Goal: Participate in discussion

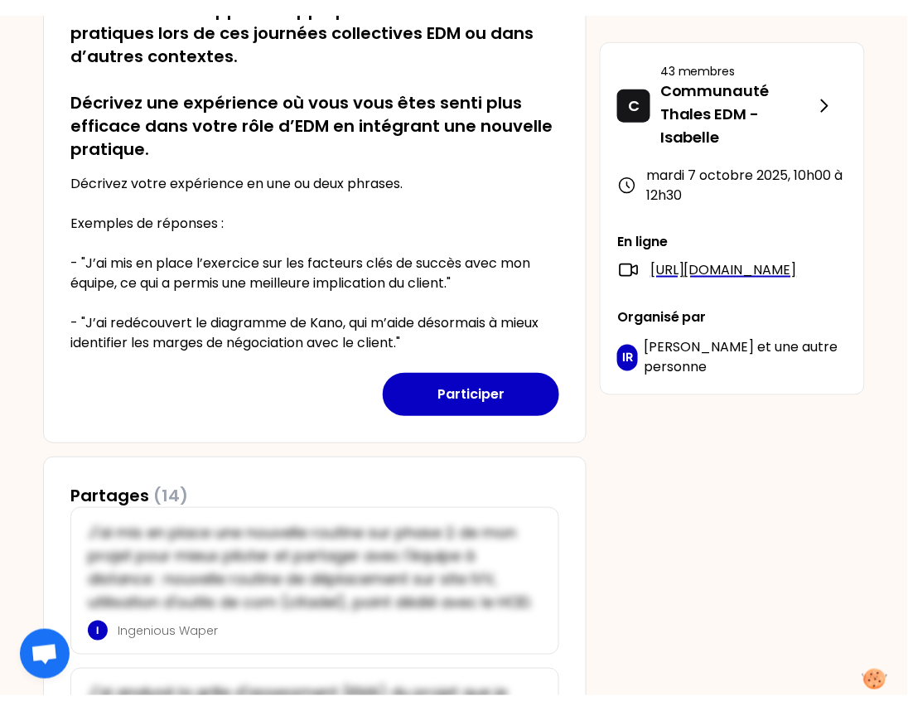
scroll to position [470, 0]
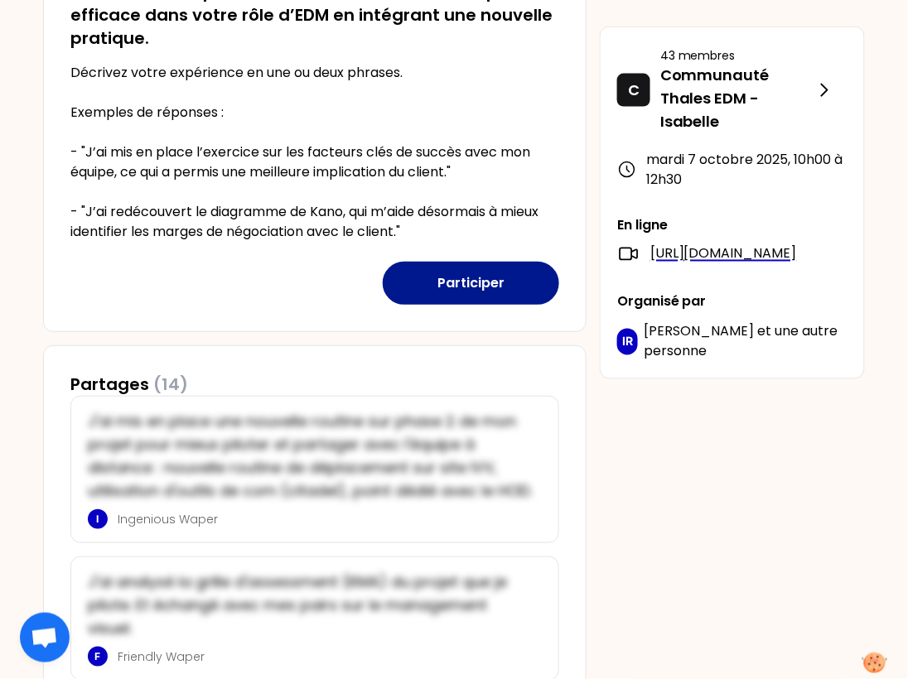
click at [449, 297] on button "Participer" at bounding box center [471, 283] width 176 height 43
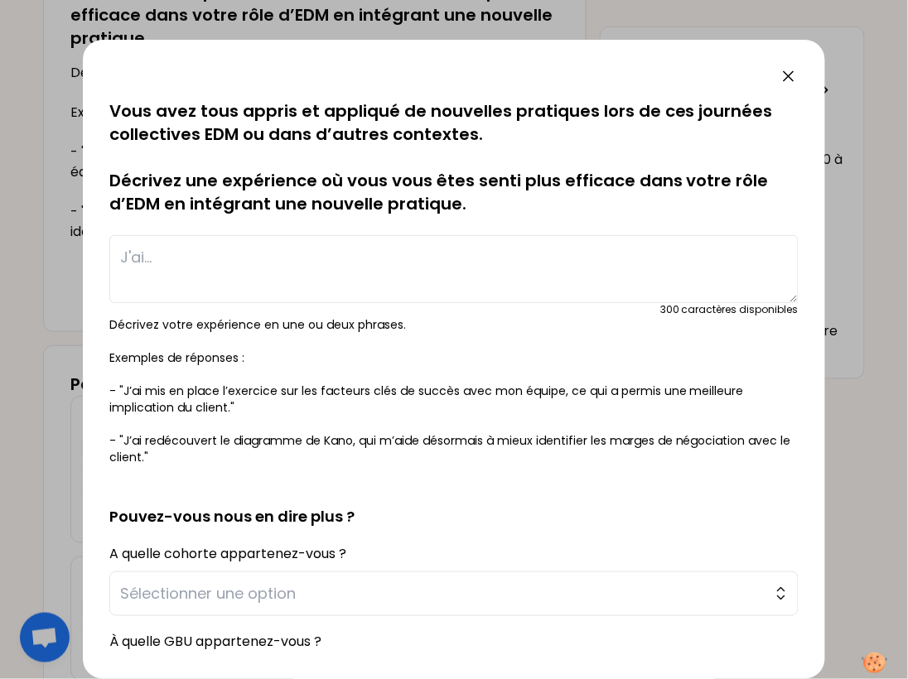
click at [789, 65] on div "sauvegardé Vous avez tous appris et appliqué de nouvelles pratiques lors de ces…" at bounding box center [454, 359] width 742 height 639
click at [783, 74] on icon at bounding box center [789, 76] width 20 height 20
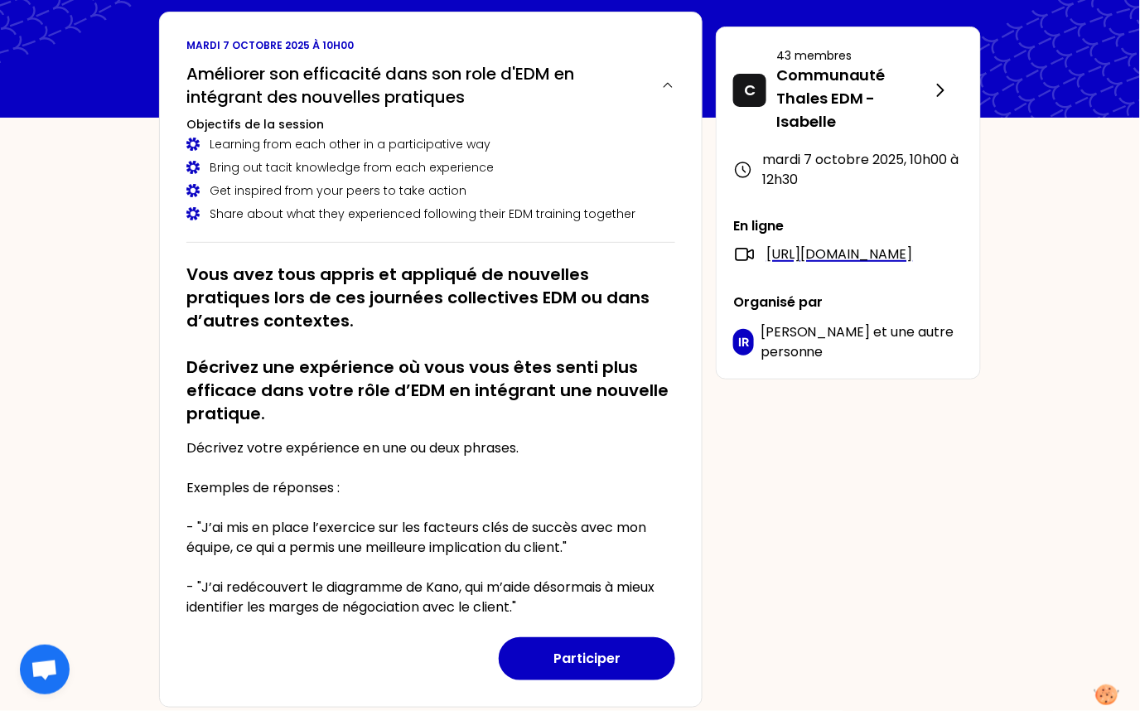
scroll to position [96, 0]
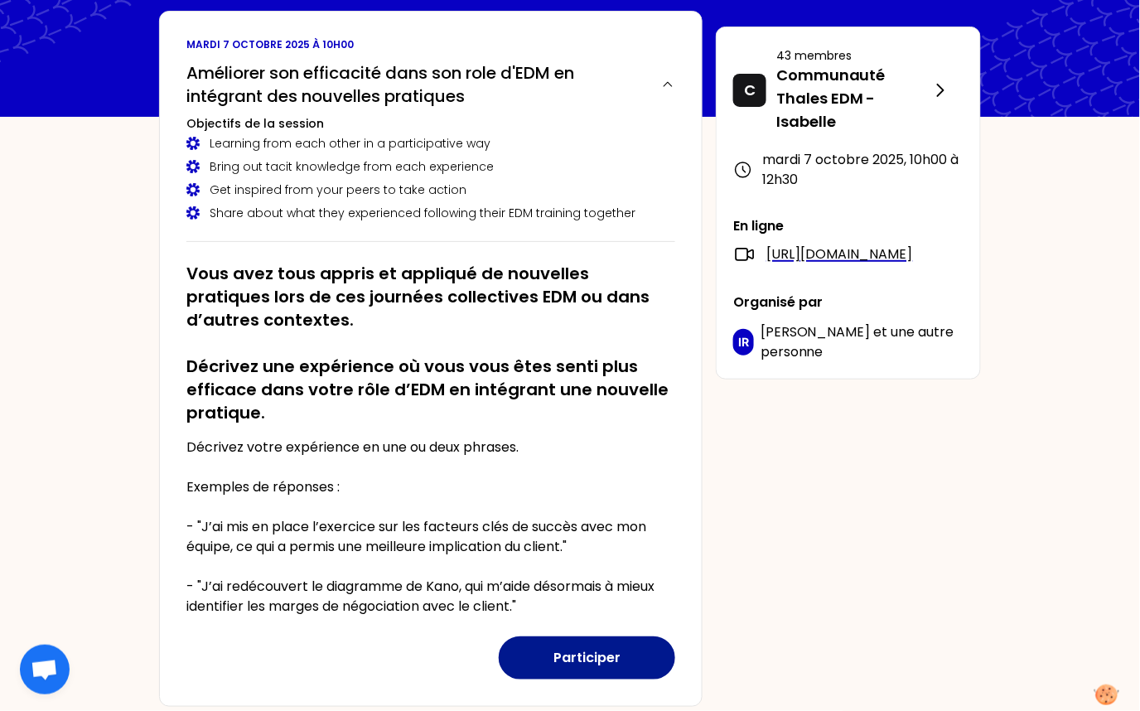
click at [539, 663] on button "Participer" at bounding box center [587, 657] width 176 height 43
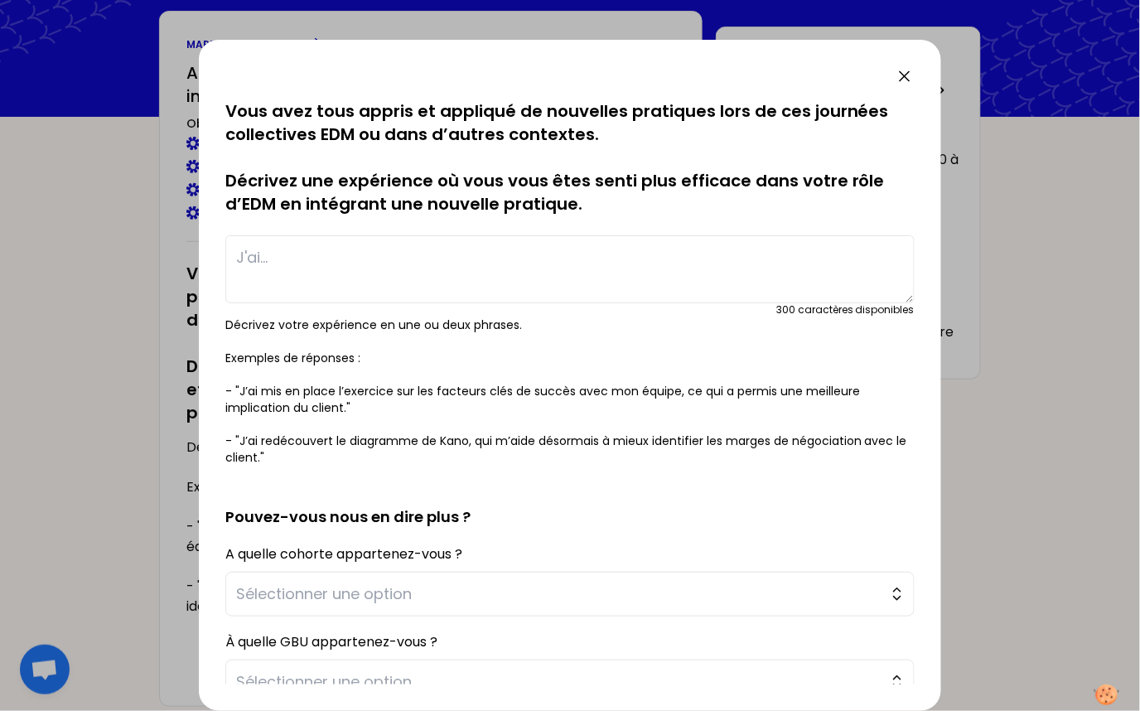
click at [249, 258] on textarea at bounding box center [569, 269] width 689 height 68
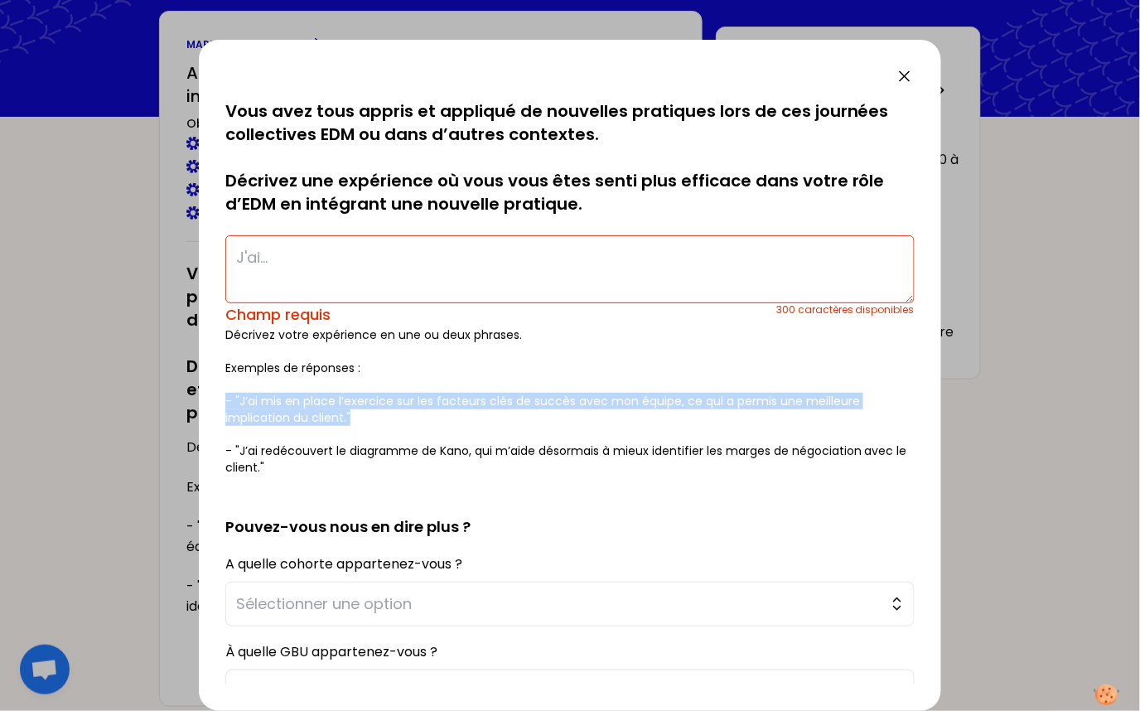
drag, startPoint x: 370, startPoint y: 408, endPoint x: 219, endPoint y: 398, distance: 151.9
click at [219, 398] on div "sauvegardé Vous avez tous appris et appliqué de nouvelles pratiques lors de ces…" at bounding box center [570, 375] width 742 height 671
copy p "- "J’ai mis en place l’exercice sur les facteurs clés de succès avec mon équipe…"
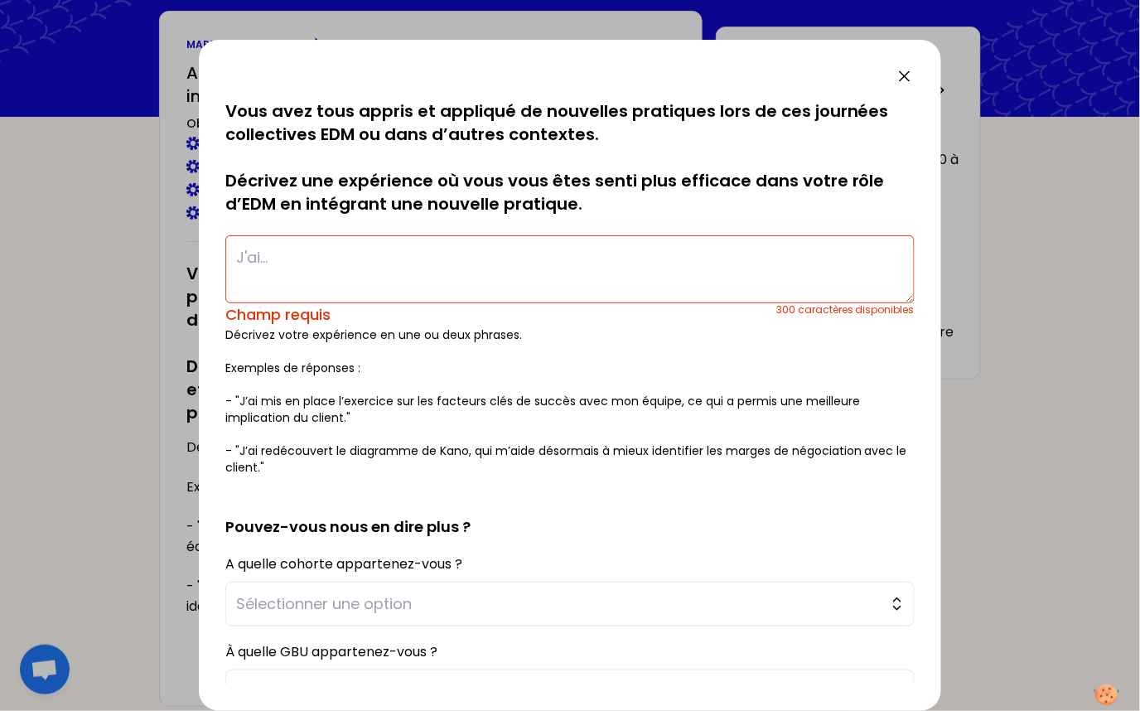
click at [276, 251] on textarea at bounding box center [569, 269] width 689 height 68
paste textarea "- "J’ai mis en place l’exercice sur les facteurs clés de succès avec mon équipe…"
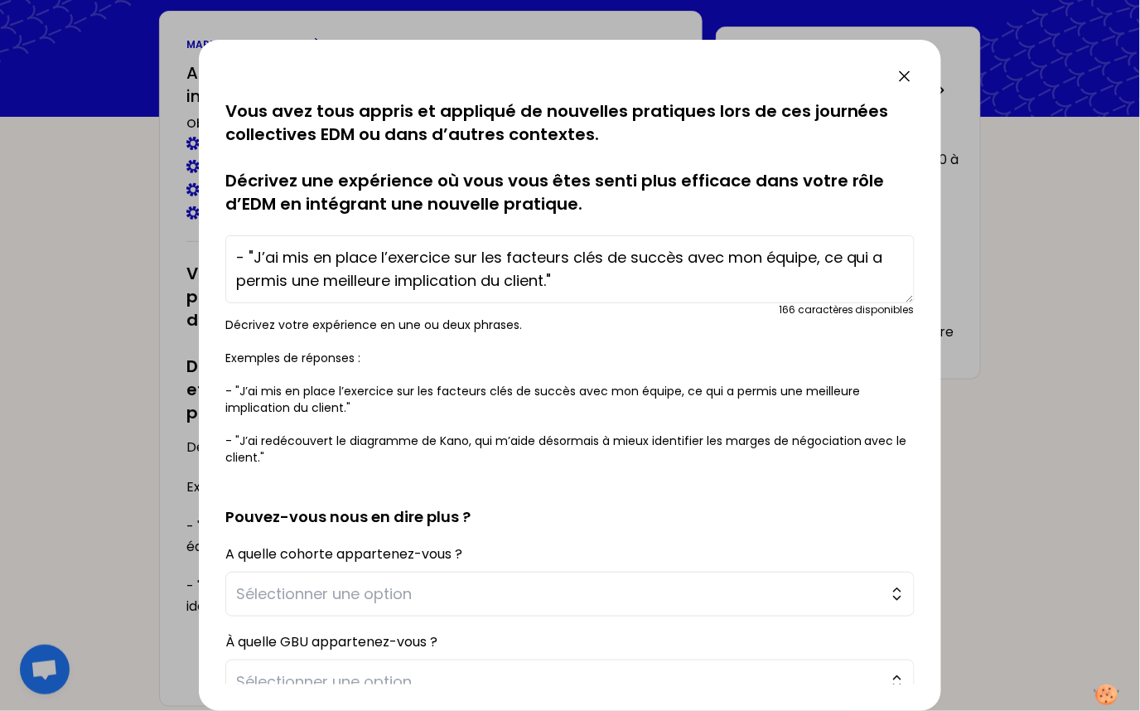
type textarea "- "J’ai mis en place l’exercice sur les facteurs clés de succès avec mon équipe…"
drag, startPoint x: 778, startPoint y: 307, endPoint x: 921, endPoint y: 305, distance: 143.3
click at [921, 305] on div "sauvegardé Vous avez tous appris et appliqué de nouvelles pratiques lors de ces…" at bounding box center [570, 375] width 742 height 671
click at [630, 286] on textarea "- "J’ai mis en place l’exercice sur les facteurs clés de succès avec mon équipe…" at bounding box center [569, 269] width 689 height 68
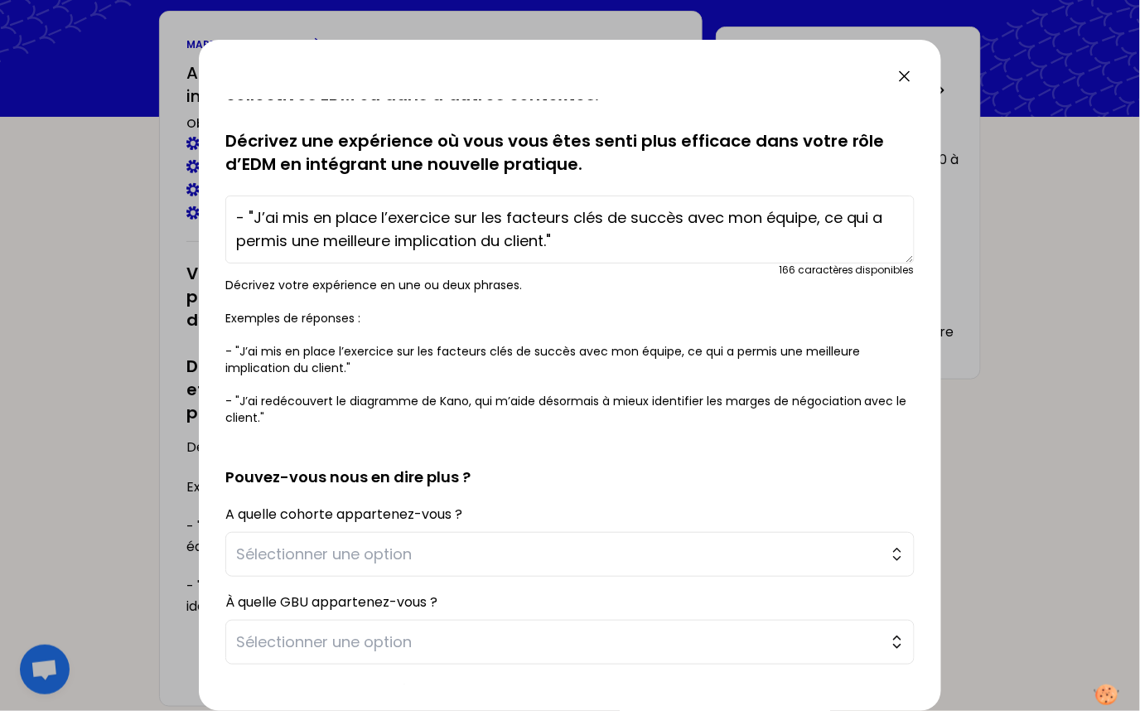
scroll to position [55, 0]
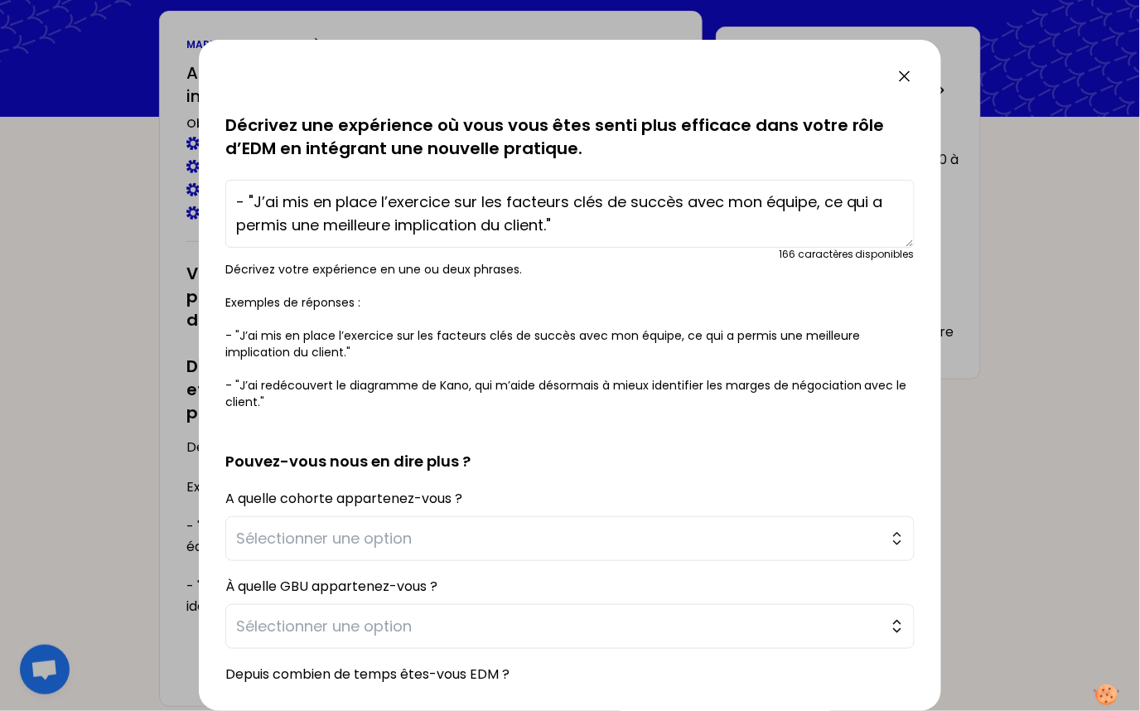
drag, startPoint x: 572, startPoint y: 210, endPoint x: 263, endPoint y: 185, distance: 310.0
click at [263, 185] on textarea "- "J’ai mis en place l’exercice sur les facteurs clés de succès avec mon équipe…" at bounding box center [569, 214] width 689 height 68
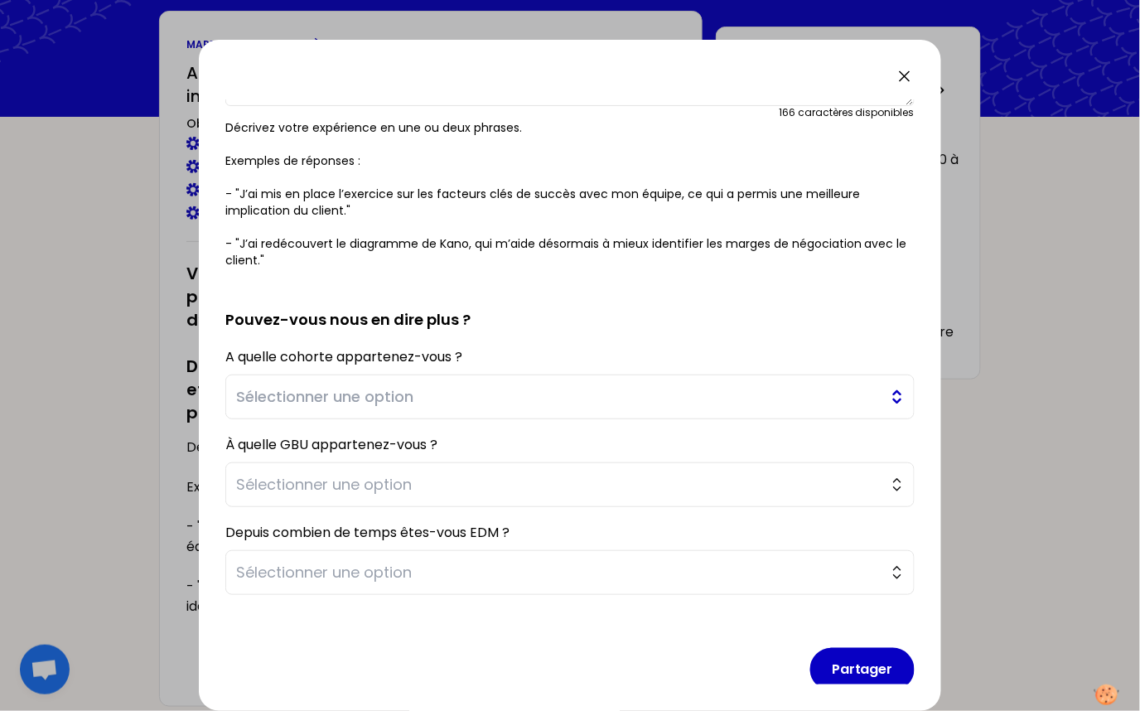
click at [372, 398] on span "Sélectionner une option" at bounding box center [558, 396] width 644 height 23
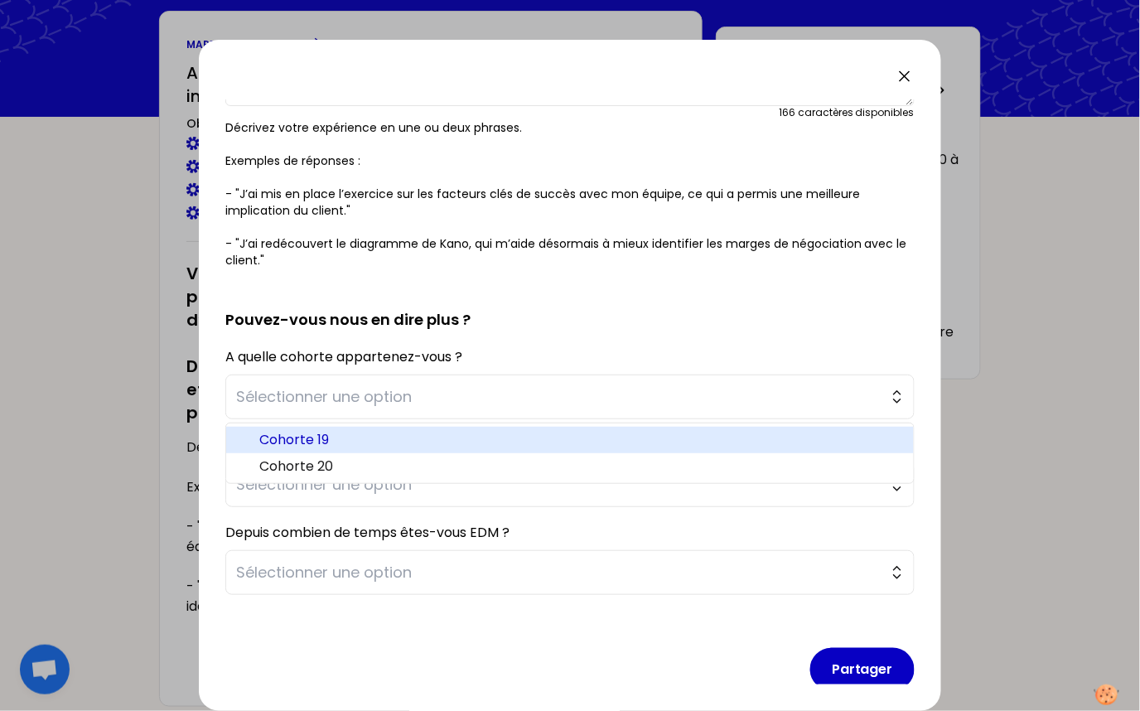
click at [340, 432] on span "Cohorte 19" at bounding box center [579, 440] width 641 height 20
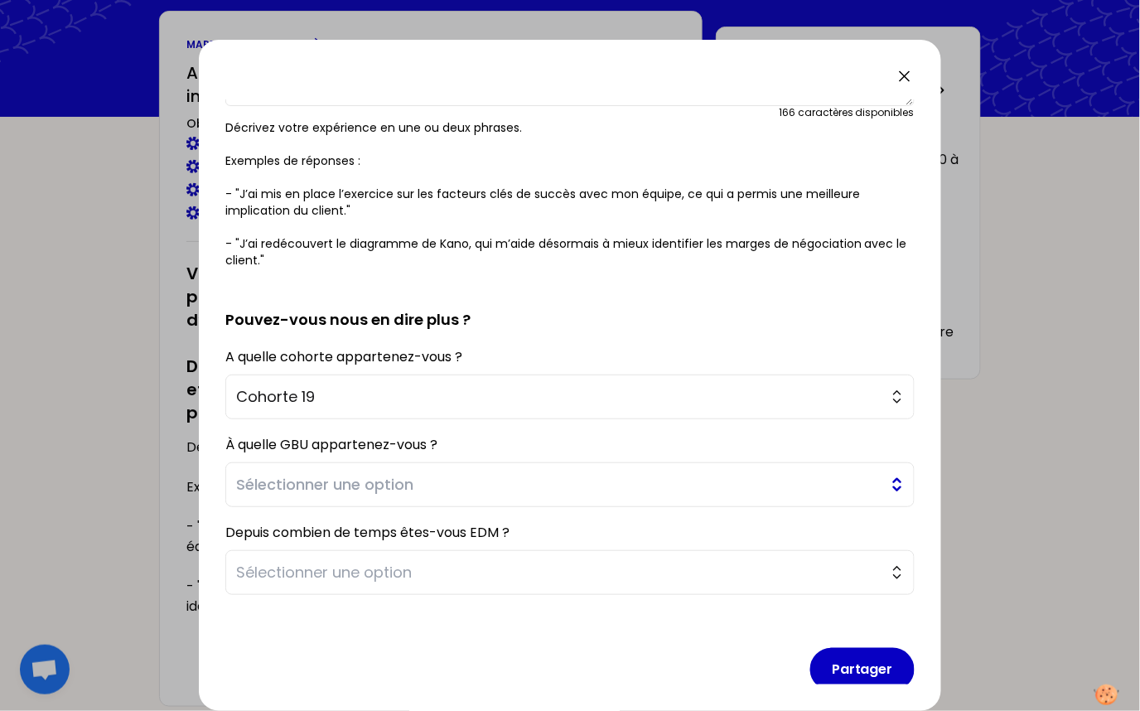
click at [342, 480] on span "Sélectionner une option" at bounding box center [558, 484] width 644 height 23
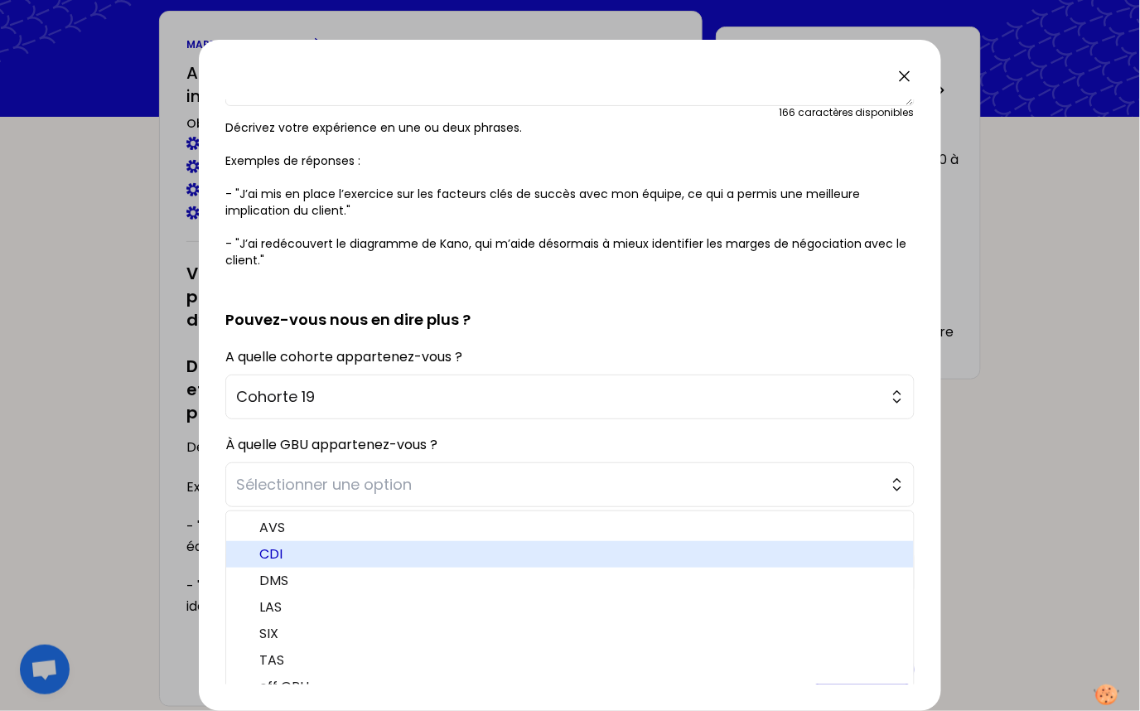
click at [297, 549] on span "CDI" at bounding box center [579, 554] width 641 height 20
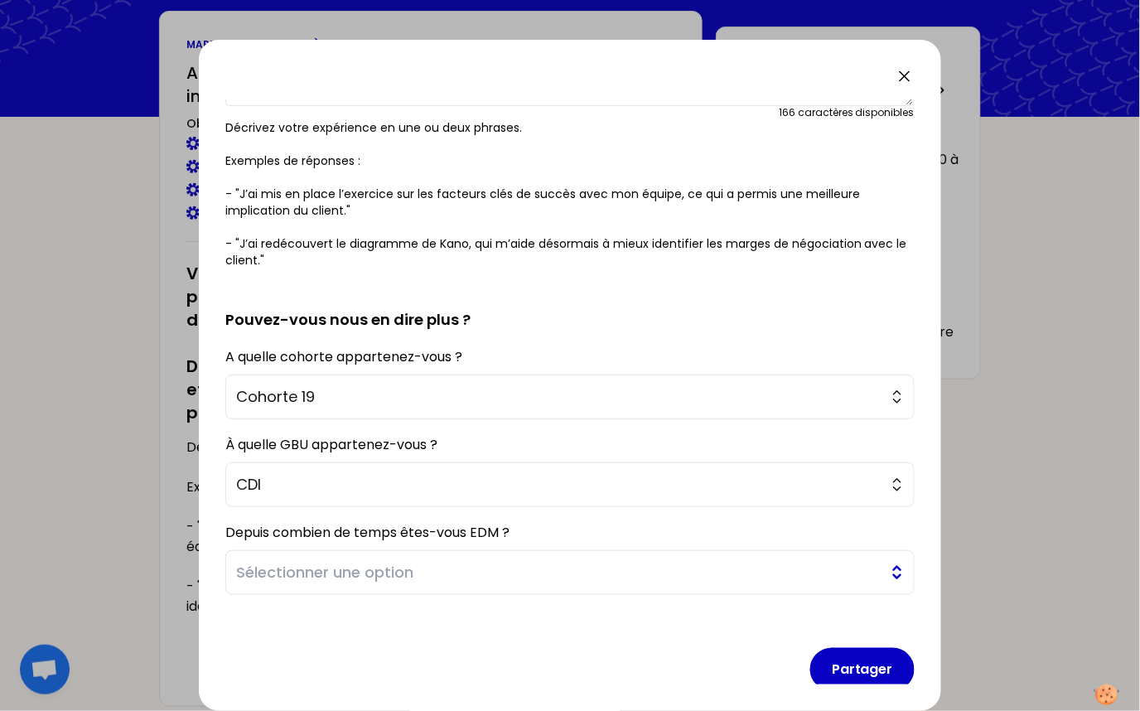
click at [308, 568] on span "Sélectionner une option" at bounding box center [558, 572] width 644 height 23
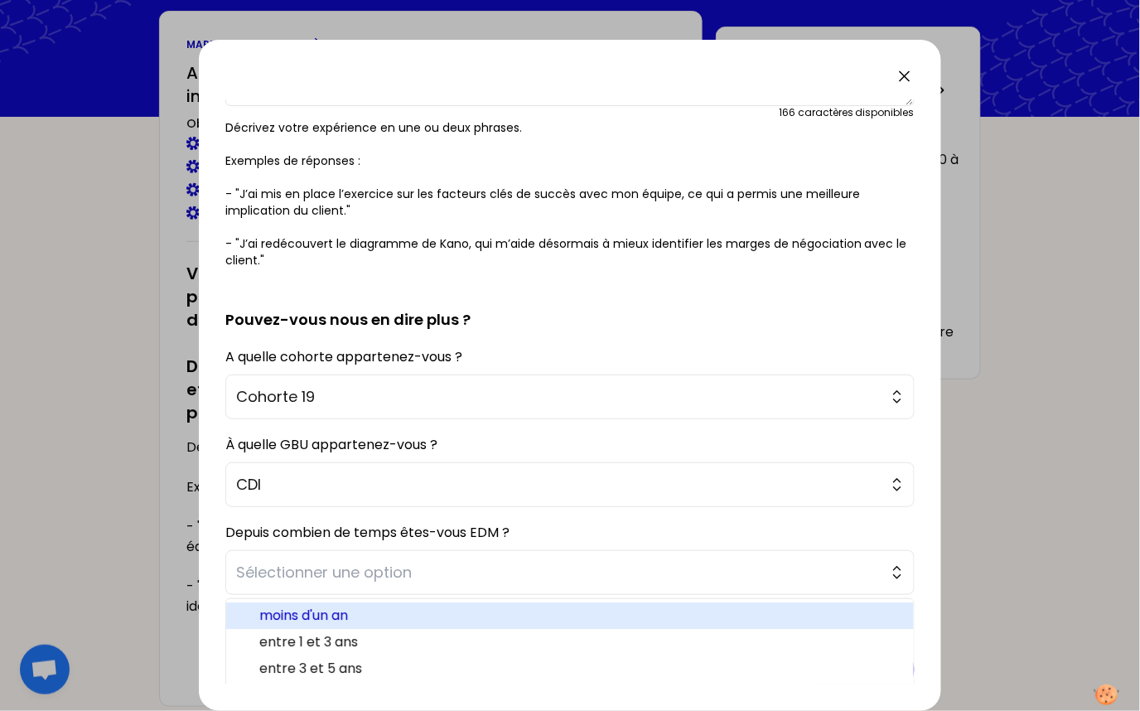
click at [296, 617] on span "moins d'un an" at bounding box center [579, 616] width 641 height 20
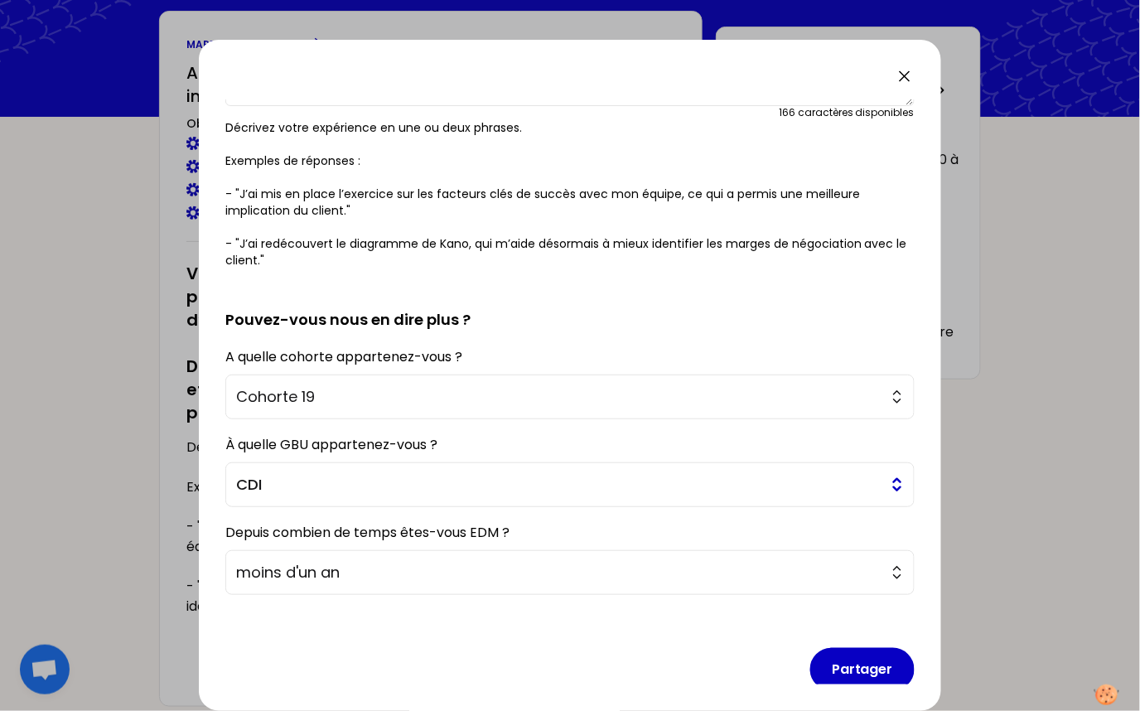
scroll to position [214, 0]
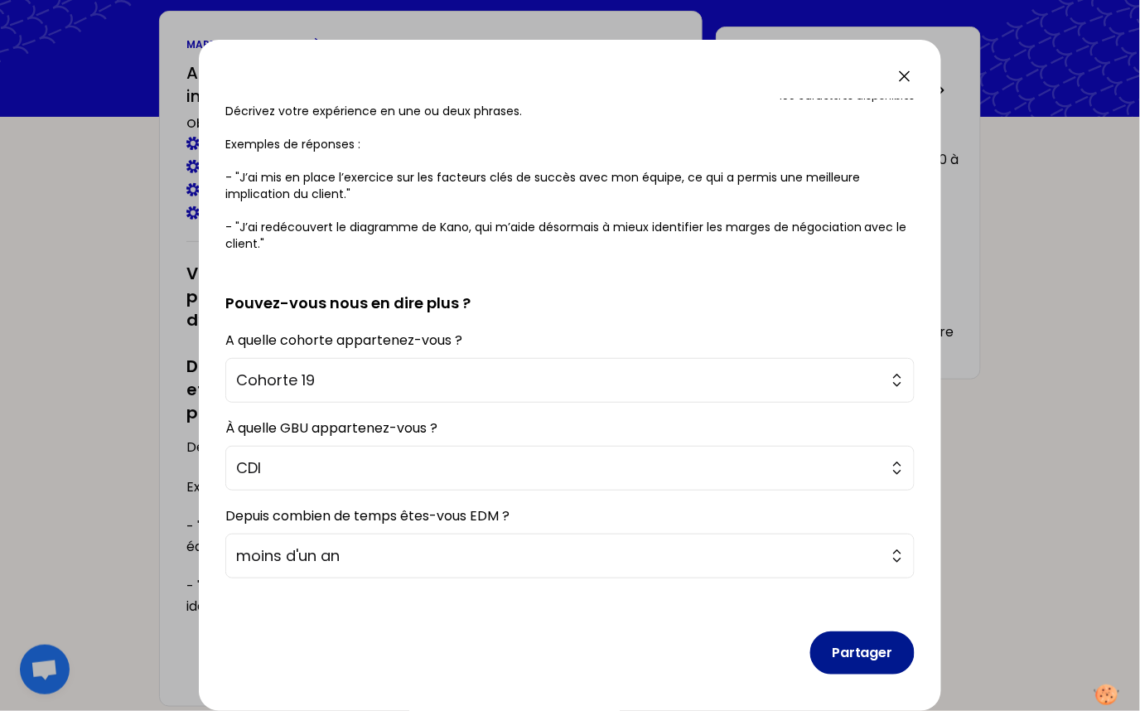
click at [852, 654] on button "Partager" at bounding box center [862, 652] width 104 height 43
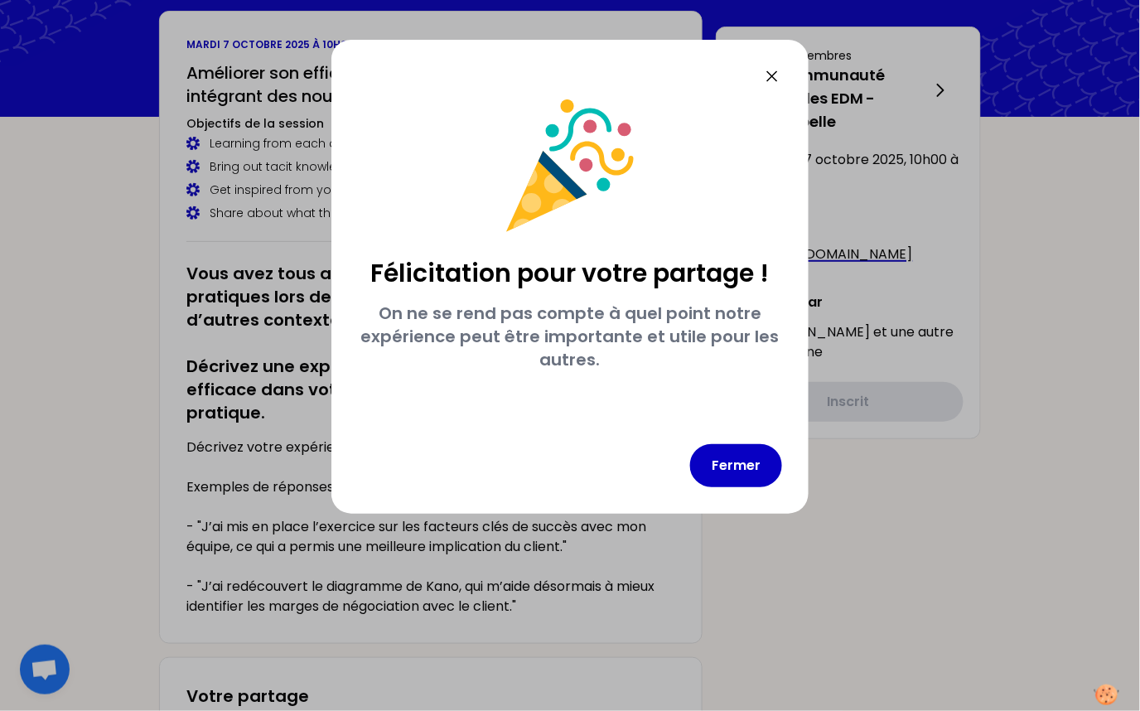
scroll to position [0, 0]
click at [717, 464] on button "Fermer" at bounding box center [736, 465] width 92 height 43
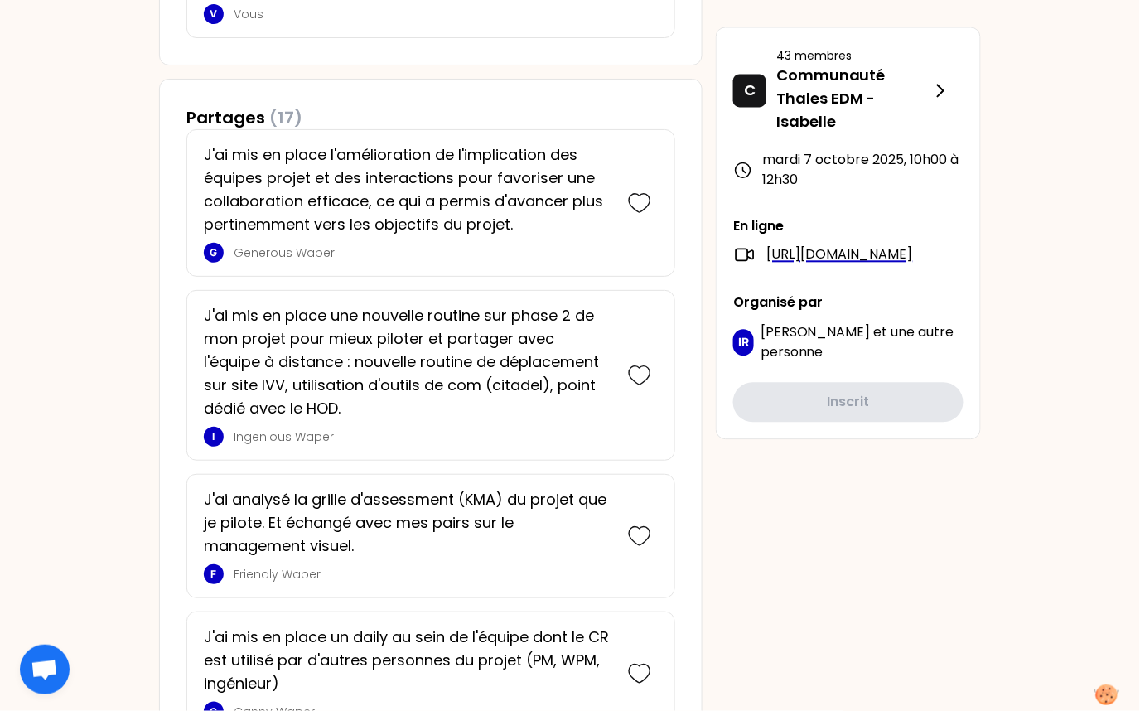
scroll to position [892, 0]
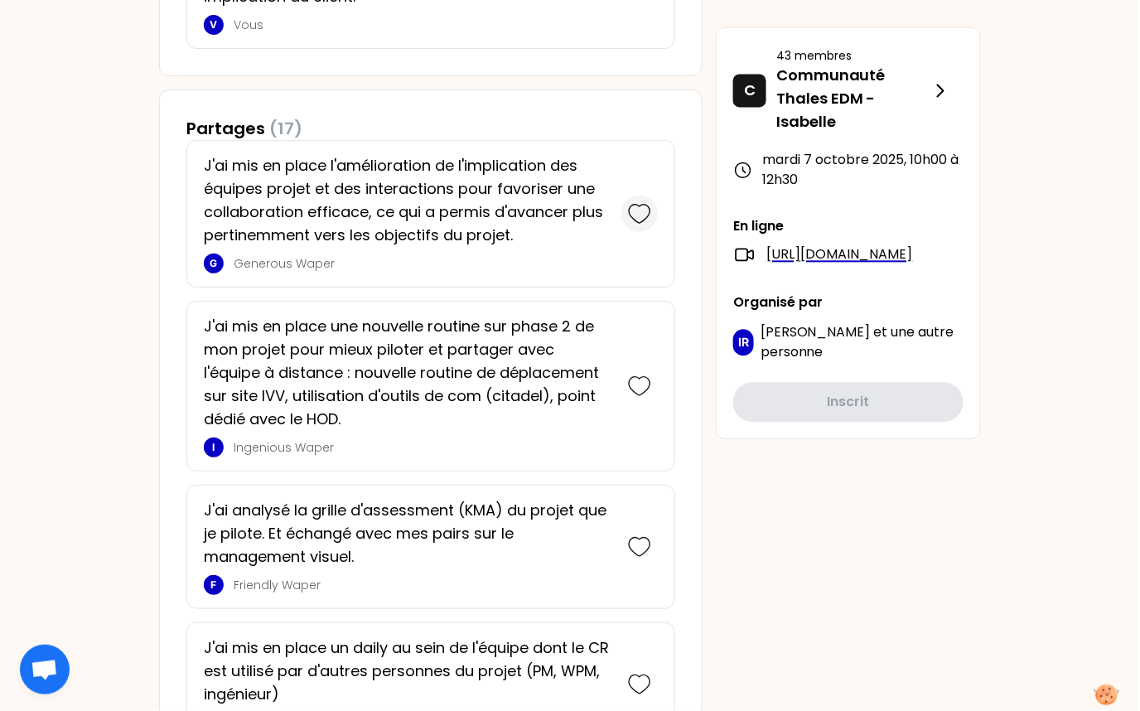
click at [643, 211] on icon at bounding box center [639, 213] width 23 height 23
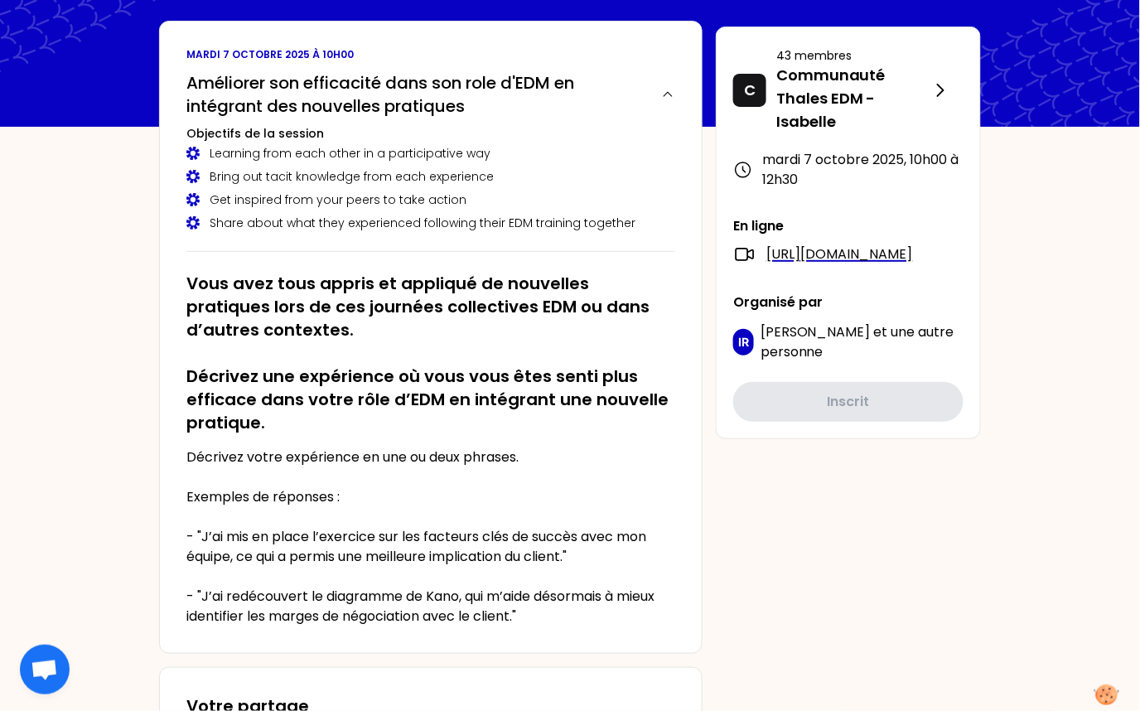
scroll to position [81, 0]
